Goal: Task Accomplishment & Management: Use online tool/utility

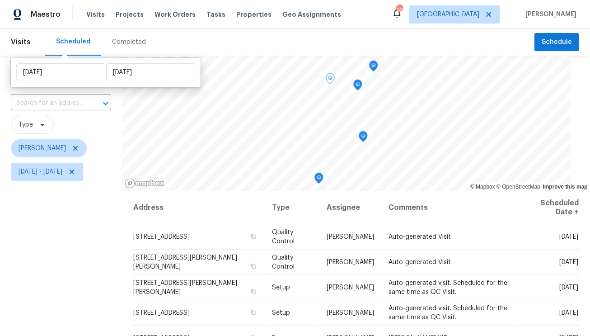
scroll to position [130, 0]
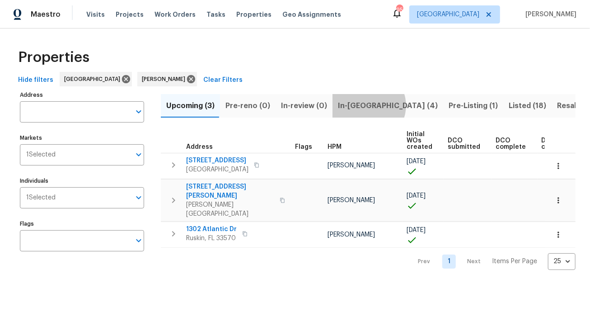
click at [363, 105] on span "In-[GEOGRAPHIC_DATA] (4)" at bounding box center [388, 105] width 100 height 13
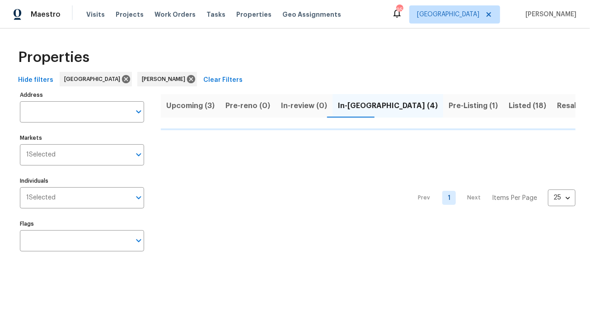
click at [449, 104] on span "Pre-Listing (1)" at bounding box center [473, 105] width 49 height 13
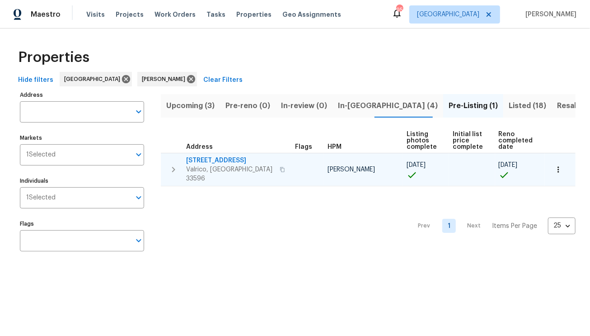
click at [224, 156] on span "2715 Golf Heights Cir" at bounding box center [230, 160] width 88 height 9
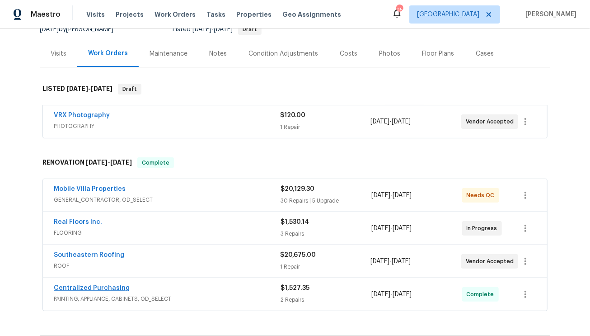
scroll to position [218, 0]
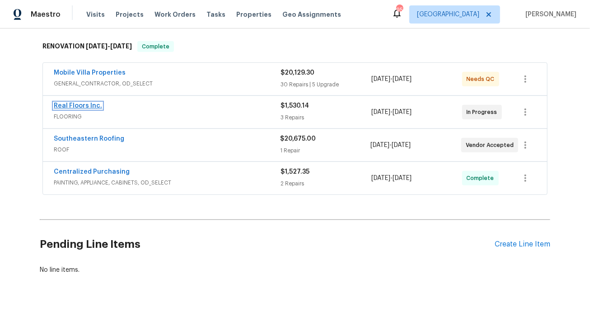
click at [85, 103] on link "Real Floors Inc." at bounding box center [78, 106] width 48 height 6
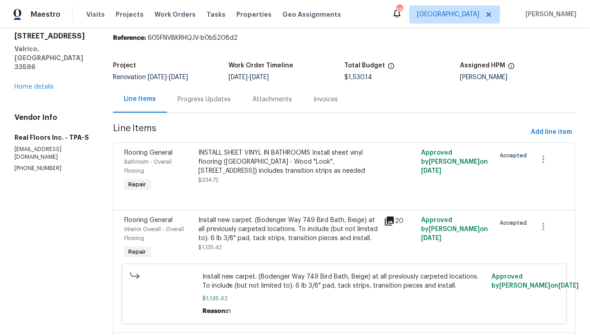
scroll to position [5, 0]
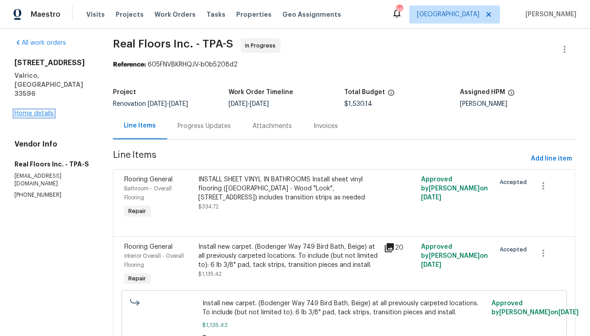
click at [36, 110] on link "Home details" at bounding box center [33, 113] width 39 height 6
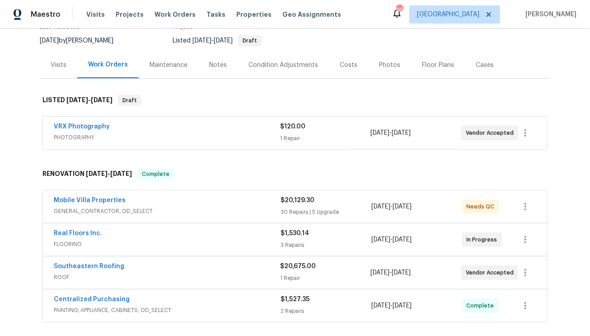
scroll to position [86, 0]
click at [298, 234] on span "$1,530.14" at bounding box center [295, 233] width 28 height 6
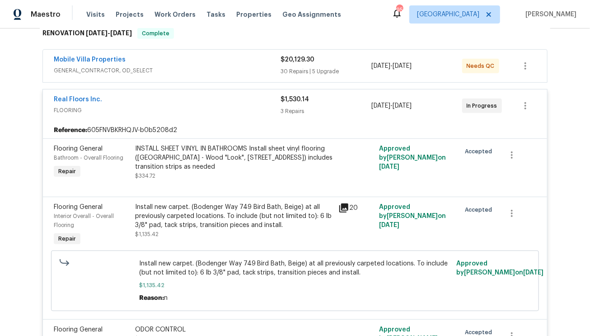
scroll to position [213, 0]
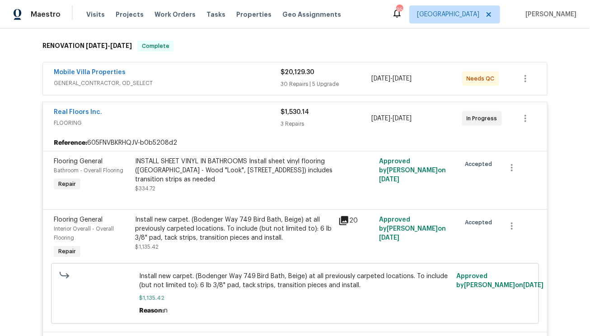
click at [220, 169] on div "INSTALL SHEET VINYL IN BATHROOMS Install sheet vinyl flooring (Sugar Valley - W…" at bounding box center [234, 170] width 198 height 27
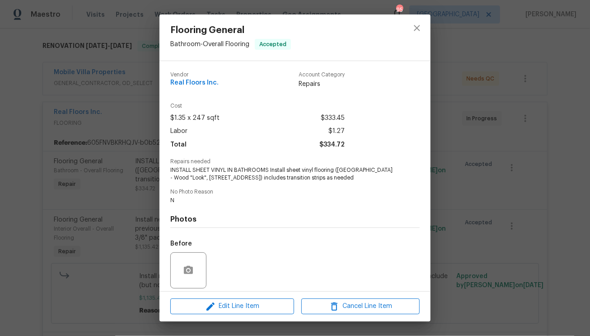
click at [109, 206] on div "Flooring General Bathroom - Overall Flooring Accepted Vendor Real Floors Inc. A…" at bounding box center [295, 168] width 590 height 336
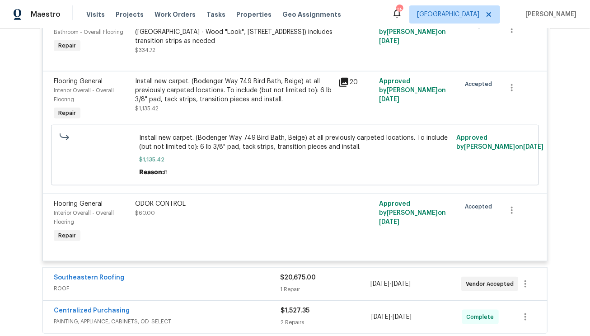
scroll to position [351, 0]
click at [286, 225] on div "ODOR CONTROL $60.00" at bounding box center [233, 222] width 203 height 51
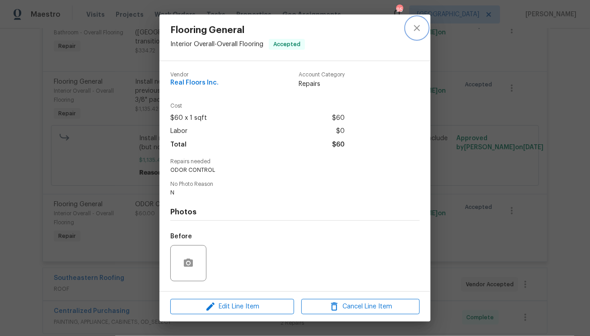
click at [421, 29] on icon "close" at bounding box center [417, 28] width 11 height 11
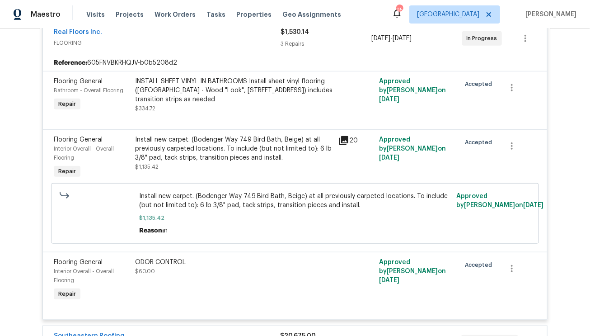
scroll to position [175, 0]
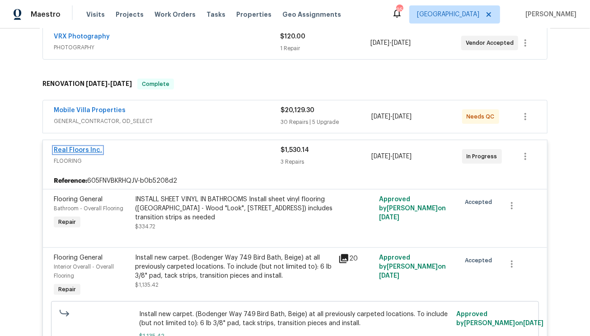
click at [66, 150] on link "Real Floors Inc." at bounding box center [78, 150] width 48 height 6
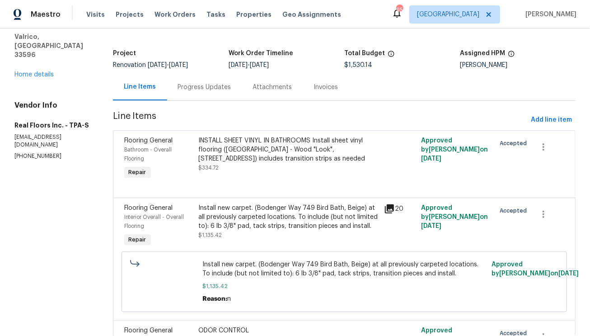
scroll to position [43, 0]
click at [41, 52] on div "2715 Golf Heights Cir Valrico, FL 33596 Home details" at bounding box center [52, 50] width 77 height 60
click at [42, 72] on link "Home details" at bounding box center [33, 75] width 39 height 6
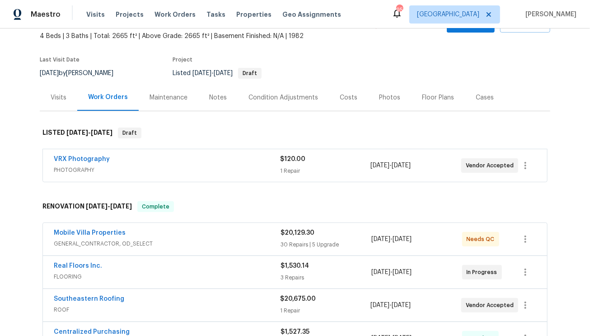
scroll to position [218, 0]
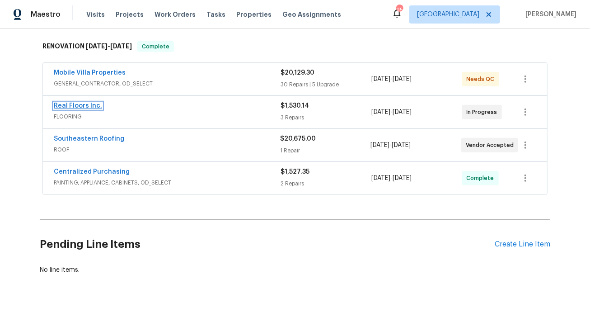
click at [84, 103] on link "Real Floors Inc." at bounding box center [78, 106] width 48 height 6
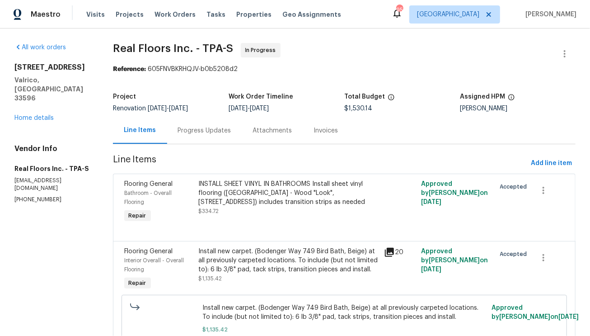
scroll to position [128, 0]
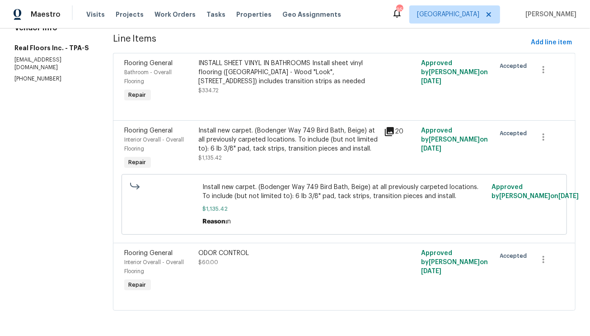
click at [435, 65] on span "Approved by Dennis Ulmer on 8/6/2025" at bounding box center [454, 72] width 67 height 24
click at [459, 150] on div "Approved by Dennis Ulmer on 8/6/2025" at bounding box center [455, 148] width 74 height 51
click at [445, 204] on span "$1,135.42" at bounding box center [344, 208] width 284 height 9
click at [457, 265] on div "Approved by Dennis Ulmer on 8/22/2025" at bounding box center [455, 271] width 74 height 51
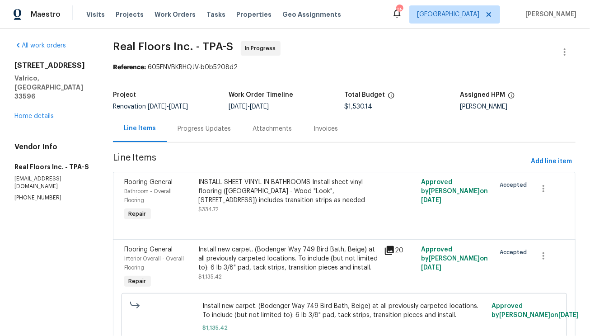
scroll to position [0, 0]
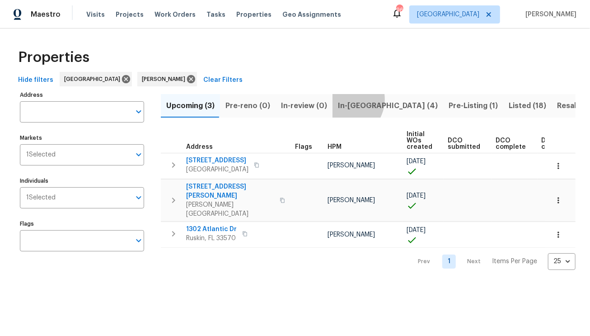
click at [340, 99] on span "In-reno (4)" at bounding box center [388, 105] width 100 height 13
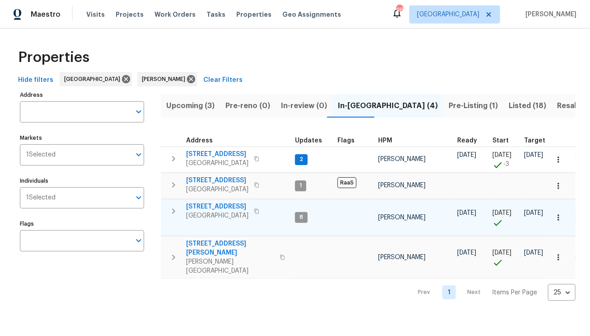
click at [175, 208] on icon "button" at bounding box center [173, 211] width 11 height 11
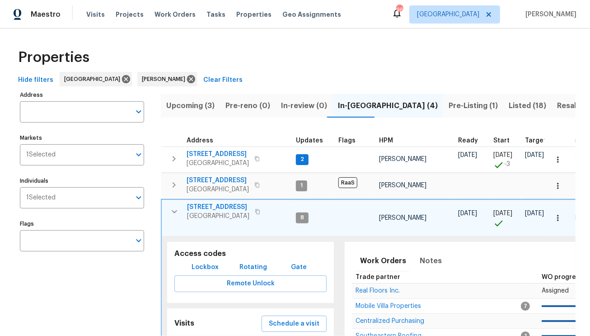
click at [205, 268] on span "Lockbox" at bounding box center [205, 267] width 27 height 11
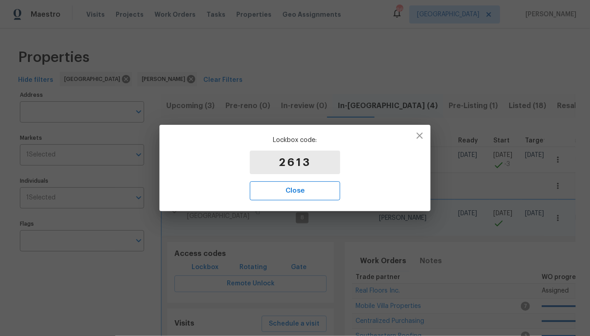
click at [301, 196] on button "Close" at bounding box center [295, 190] width 90 height 19
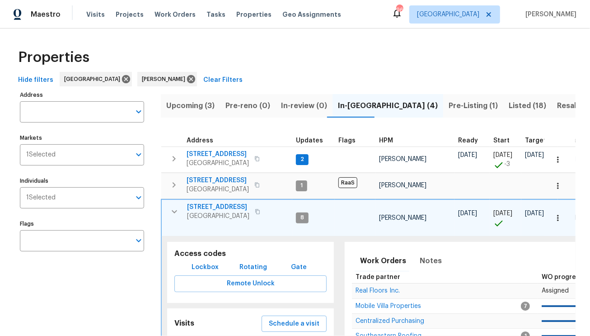
click at [229, 207] on span "[STREET_ADDRESS]" at bounding box center [218, 206] width 62 height 9
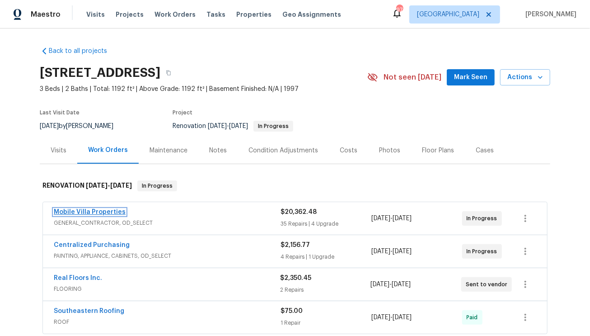
click at [89, 213] on link "Mobile Villa Properties" at bounding box center [90, 212] width 72 height 6
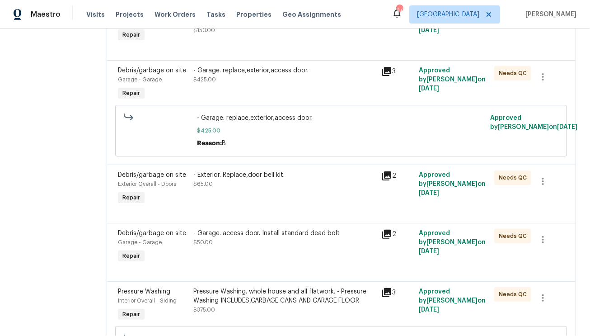
scroll to position [2879, 0]
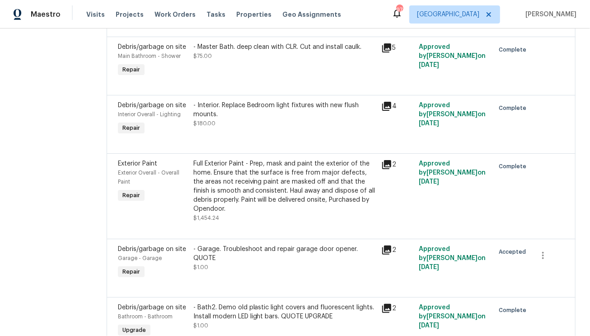
click at [335, 244] on div "- Garage. Troubleshoot and repair garage door opener. QUOTE $1.00" at bounding box center [284, 257] width 183 height 27
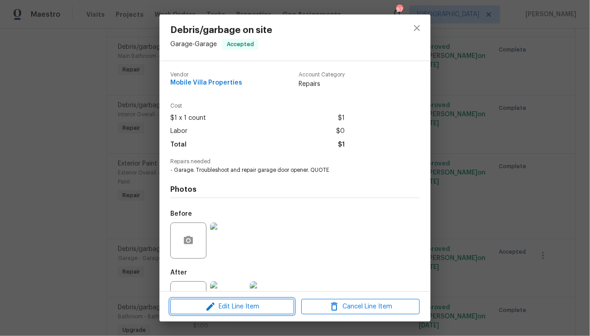
click at [247, 308] on span "Edit Line Item" at bounding box center [232, 306] width 118 height 11
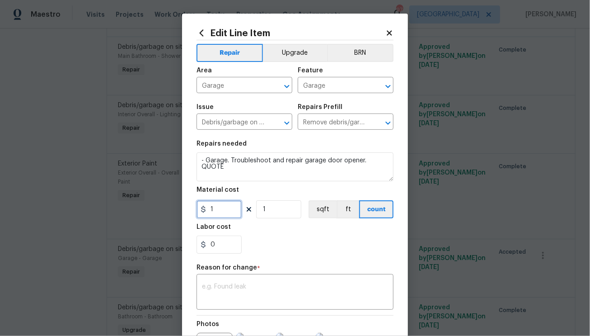
drag, startPoint x: 221, startPoint y: 213, endPoint x: 188, endPoint y: 212, distance: 33.0
click at [189, 212] on div "Edit Line Item Repair Upgrade BRN Area Garage ​ Feature Garage ​ Issue Debris/g…" at bounding box center [295, 223] width 226 height 418
type input "426"
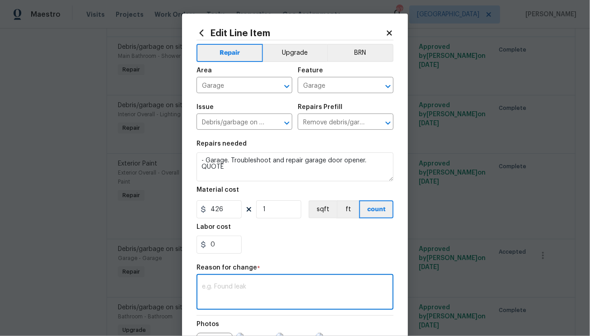
click at [236, 297] on textarea at bounding box center [295, 292] width 186 height 19
type textarea "n"
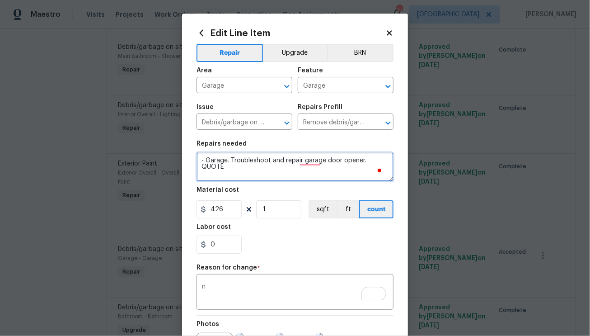
drag, startPoint x: 386, startPoint y: 161, endPoint x: 363, endPoint y: 163, distance: 22.6
click at [363, 163] on textarea "- Garage. Troubleshoot and repair garage door opener. QUOTE" at bounding box center [295, 166] width 197 height 29
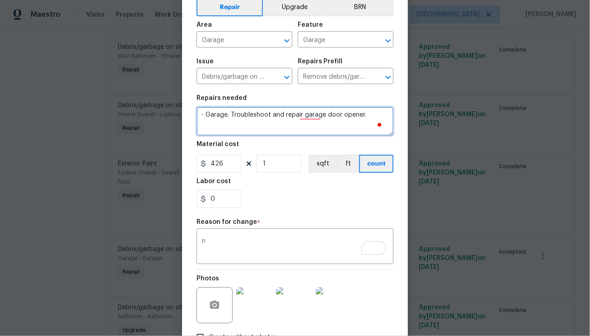
scroll to position [110, 0]
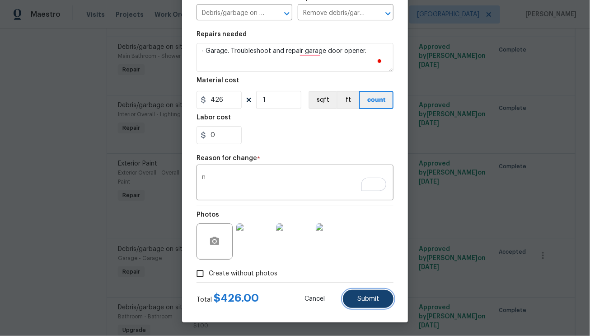
click at [370, 305] on button "Submit" at bounding box center [368, 299] width 51 height 18
type textarea "- Garage. Troubleshoot and repair garage door opener. QUOTE"
type input "1"
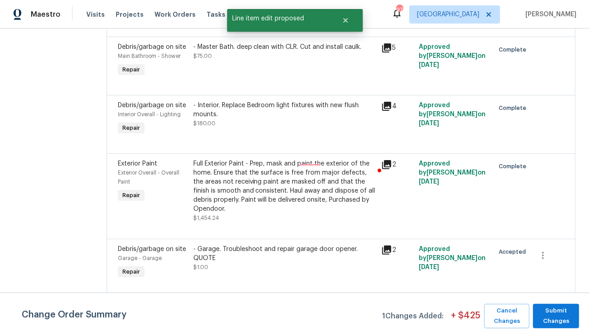
scroll to position [0, 0]
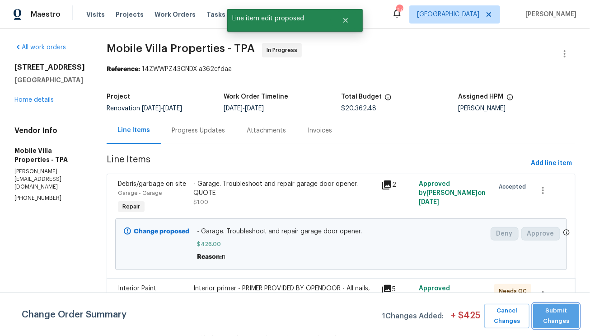
click at [564, 325] on span "Submit Changes" at bounding box center [556, 315] width 37 height 21
